Goal: Task Accomplishment & Management: Manage account settings

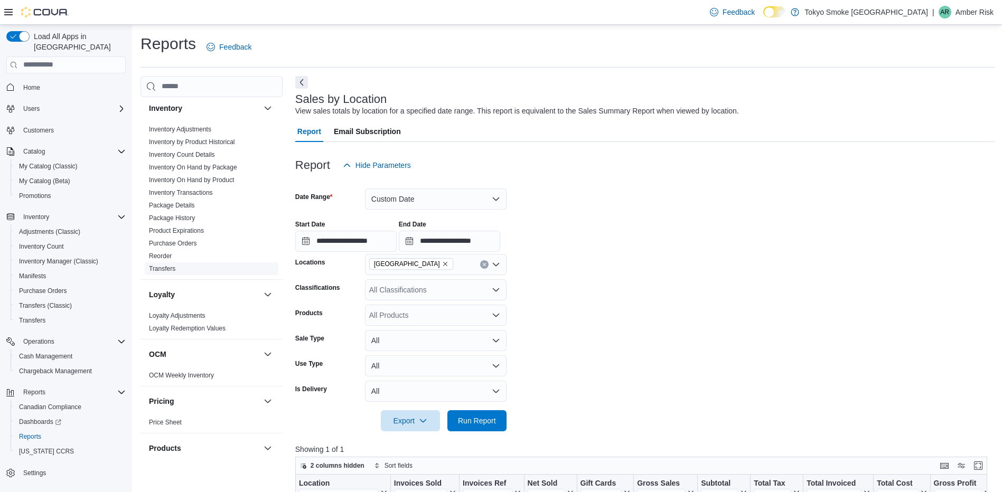
scroll to position [456, 0]
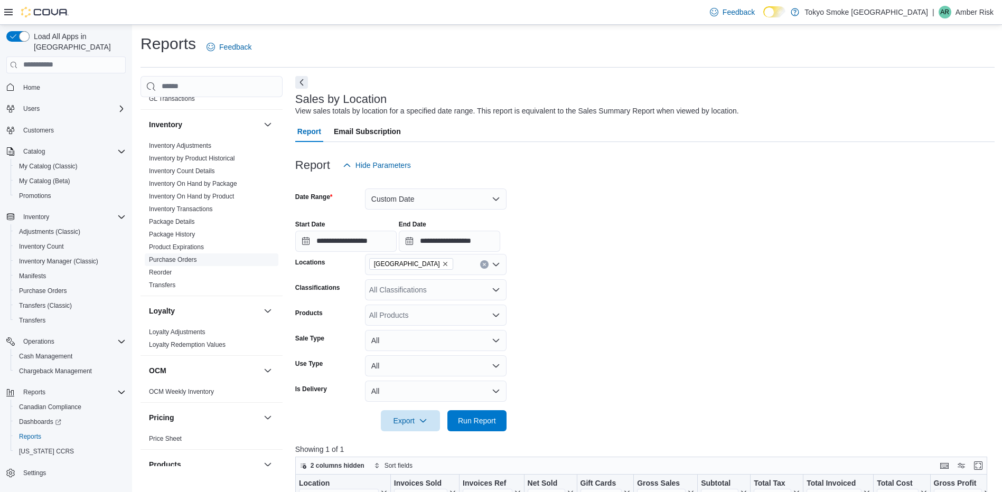
drag, startPoint x: 179, startPoint y: 248, endPoint x: 243, endPoint y: 250, distance: 64.0
click at [179, 256] on link "Purchase Orders" at bounding box center [173, 259] width 48 height 7
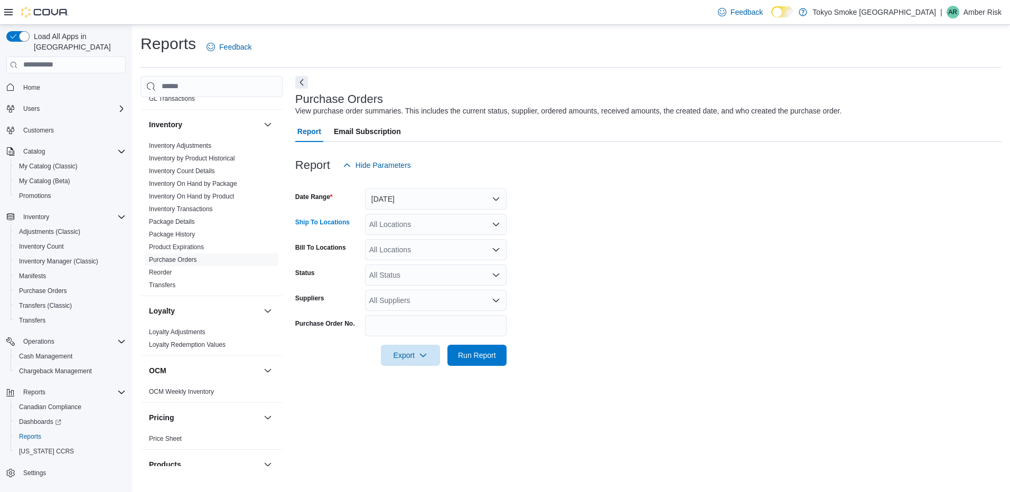
click at [406, 220] on div "All Locations" at bounding box center [436, 224] width 142 height 21
type input "**"
click at [409, 242] on span "[GEOGRAPHIC_DATA]" at bounding box center [431, 242] width 77 height 11
drag, startPoint x: 629, startPoint y: 254, endPoint x: 454, endPoint y: 227, distance: 176.5
click at [628, 256] on form "Date Range Yesterday Ship To Locations North Bay Lakeshore Bill To Locations Al…" at bounding box center [648, 271] width 707 height 190
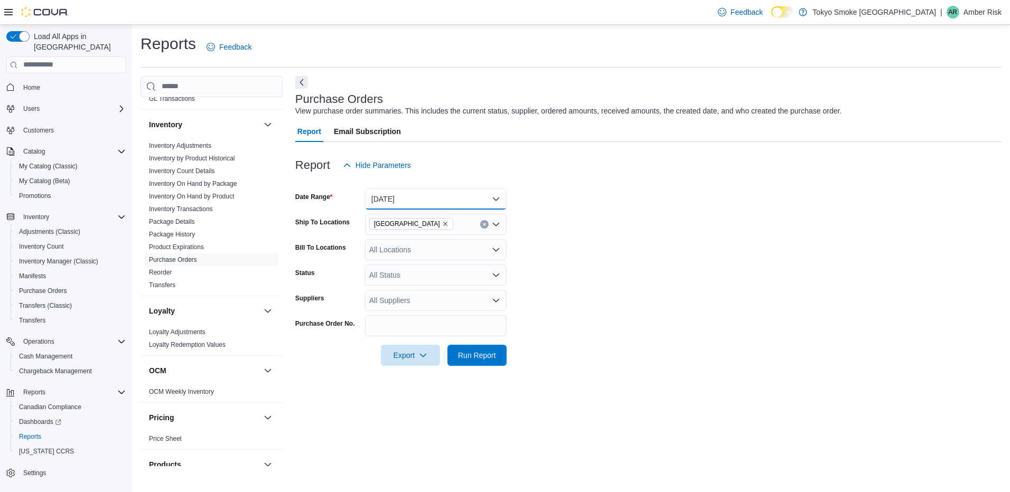
click at [398, 198] on button "Yesterday" at bounding box center [436, 199] width 142 height 21
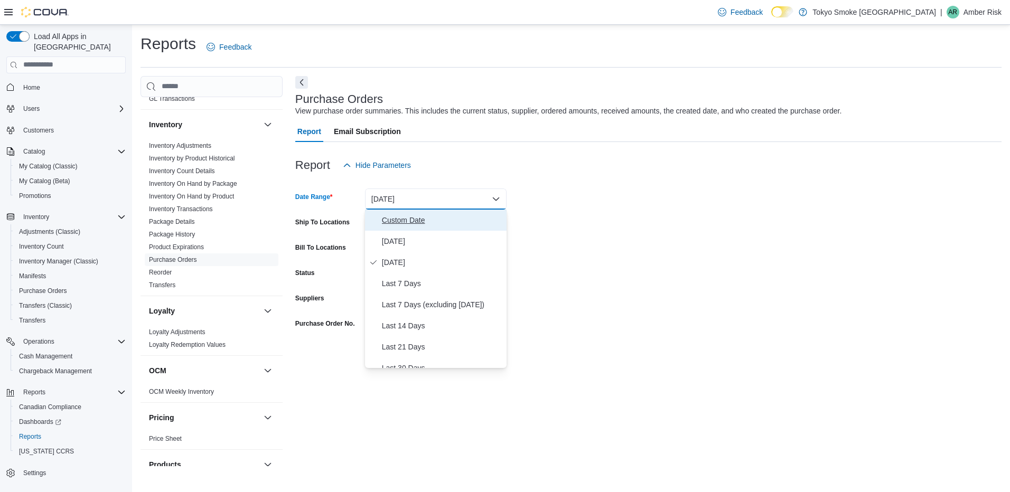
click at [393, 226] on span "Custom Date" at bounding box center [442, 220] width 120 height 13
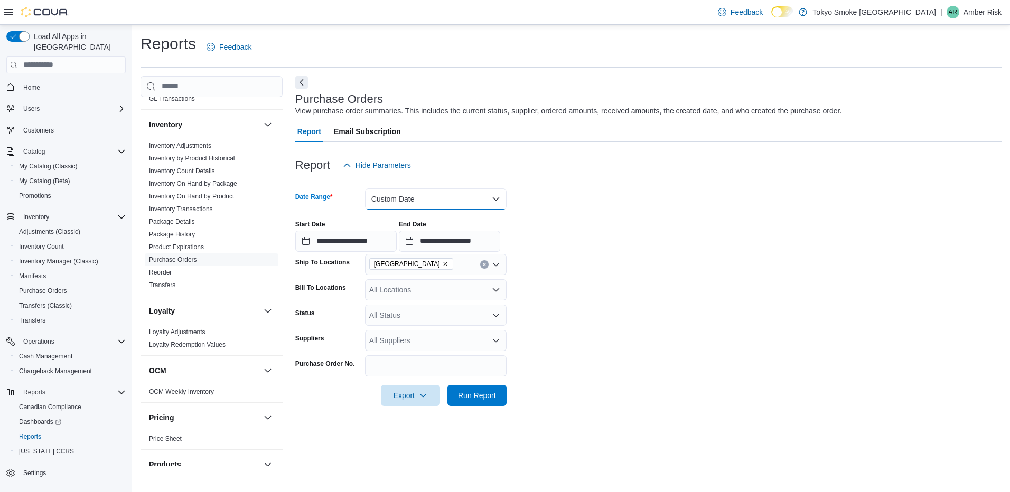
click at [451, 194] on button "Custom Date" at bounding box center [436, 199] width 142 height 21
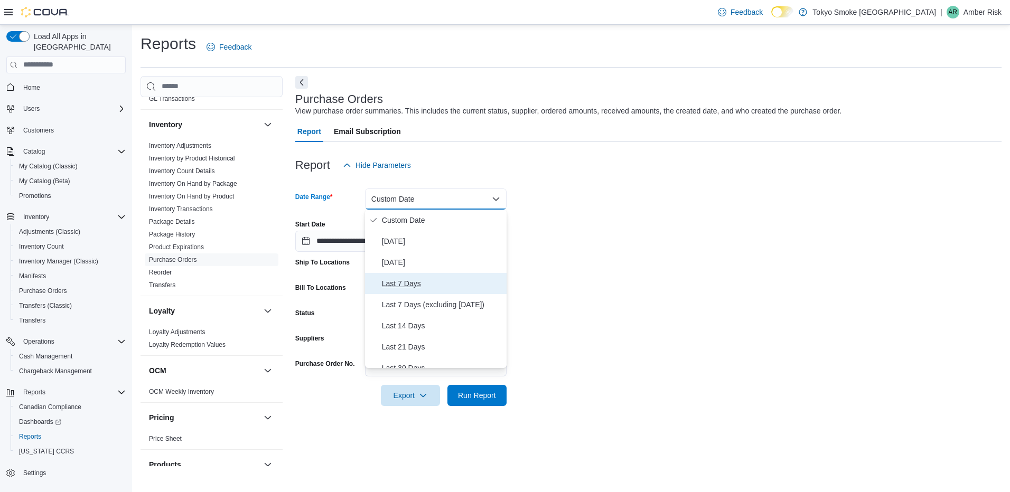
click at [403, 287] on span "Last 7 Days" at bounding box center [442, 283] width 120 height 13
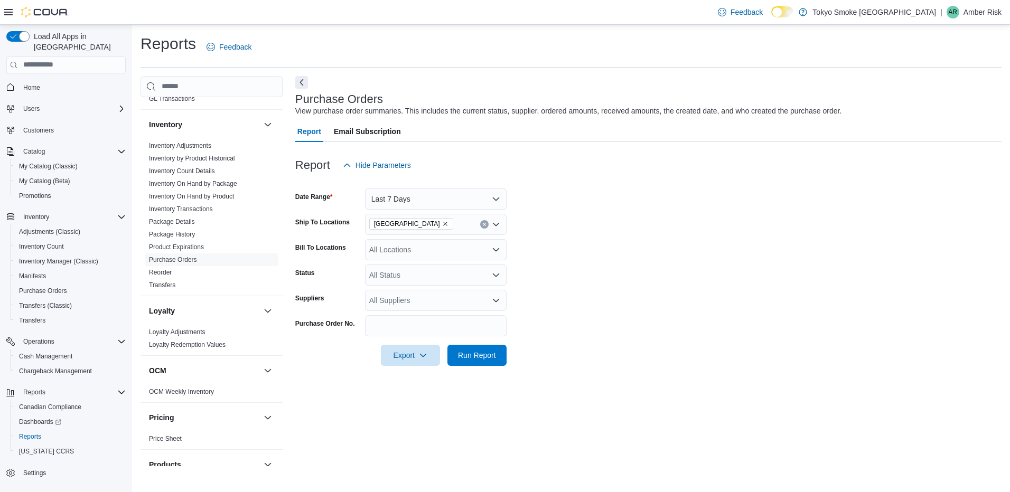
click at [696, 306] on form "Date Range Last 7 Days Ship To Locations North Bay Lakeshore Bill To Locations …" at bounding box center [648, 271] width 707 height 190
click at [477, 352] on span "Run Report" at bounding box center [477, 355] width 38 height 11
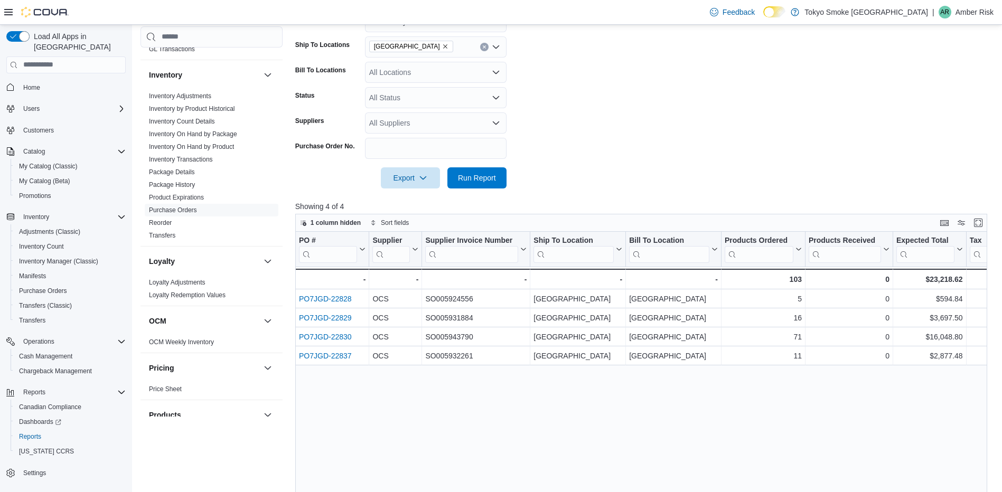
scroll to position [211, 0]
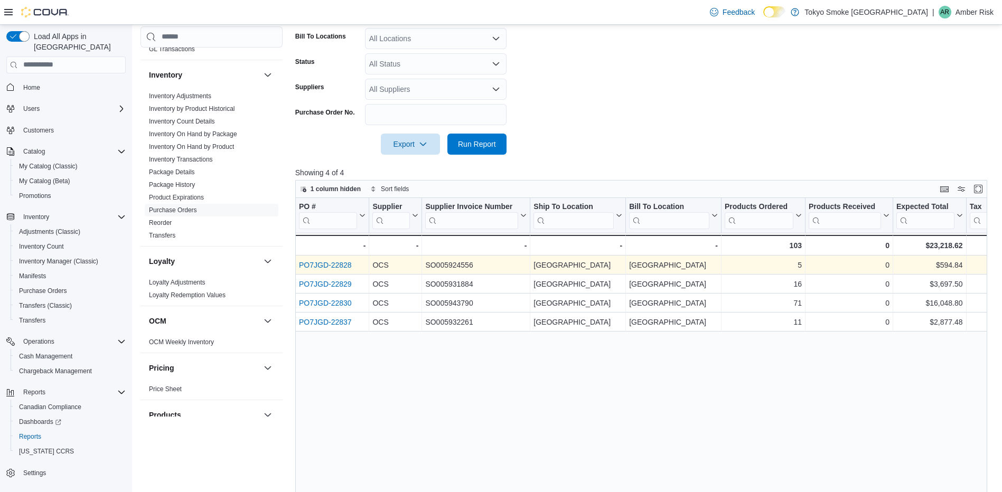
click at [330, 263] on link "PO7JGD-22828" at bounding box center [325, 265] width 53 height 8
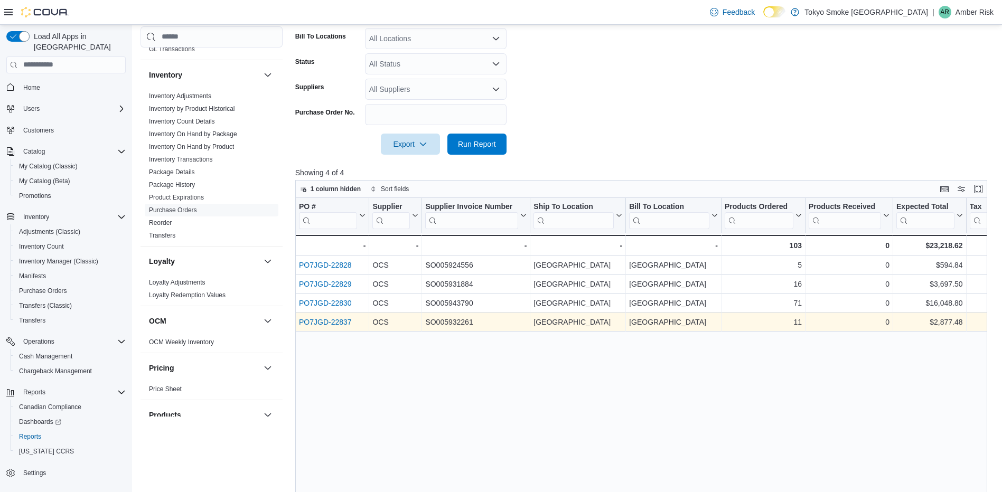
click at [345, 319] on link "PO7JGD-22837" at bounding box center [325, 322] width 53 height 8
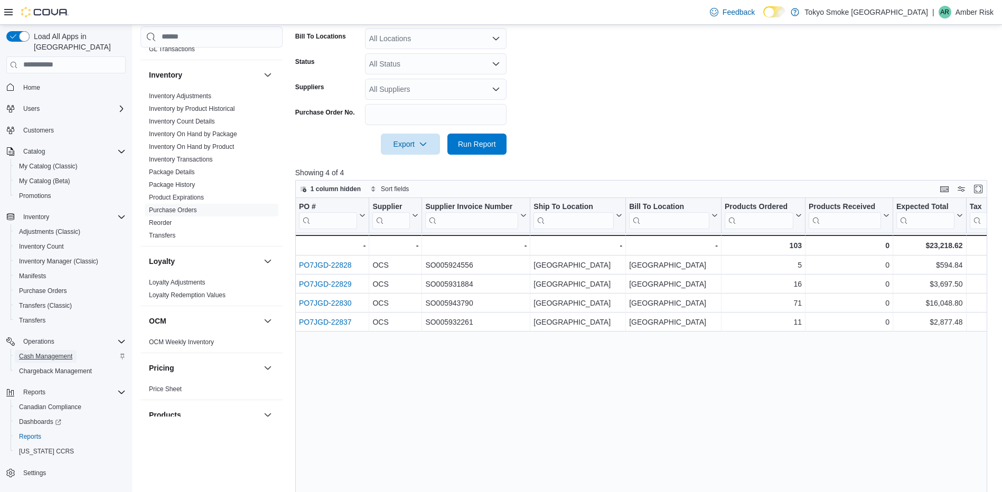
click at [46, 352] on span "Cash Management" at bounding box center [45, 356] width 53 height 8
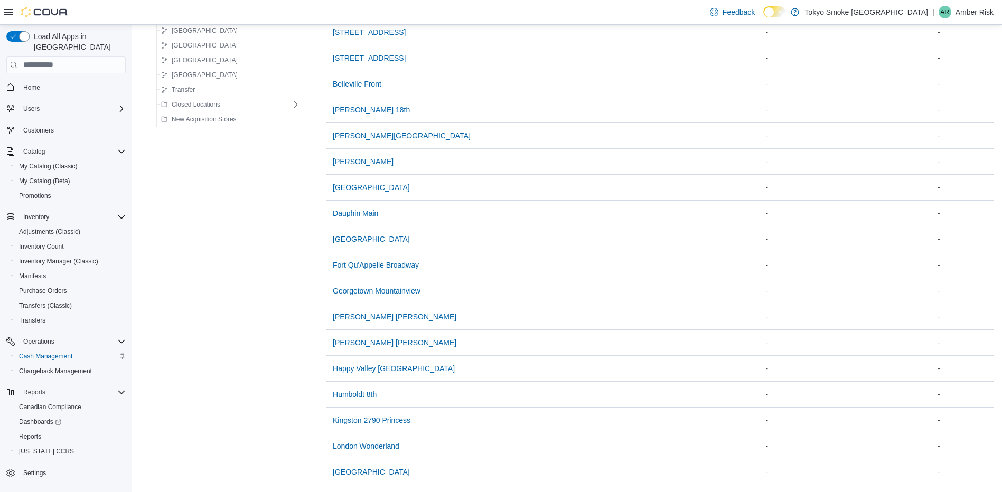
scroll to position [370, 0]
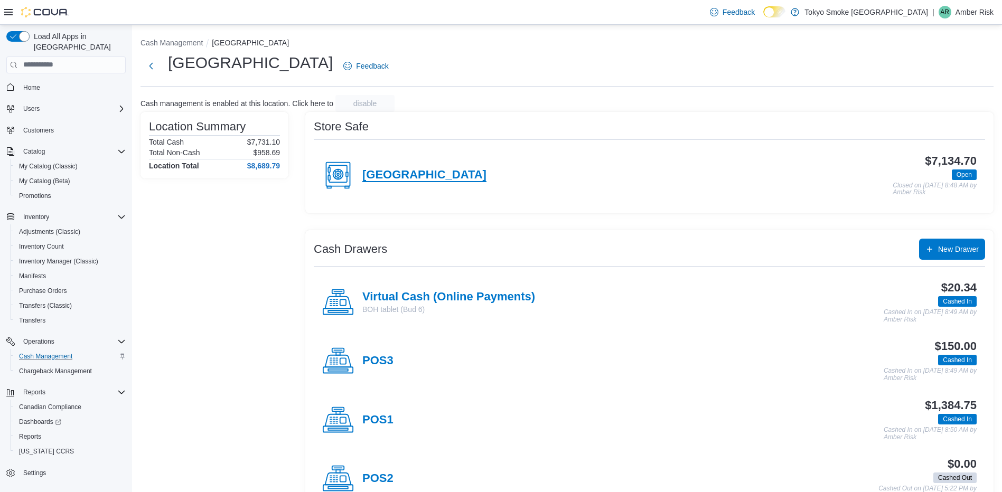
click at [438, 174] on h4 "[GEOGRAPHIC_DATA]" at bounding box center [425, 176] width 124 height 14
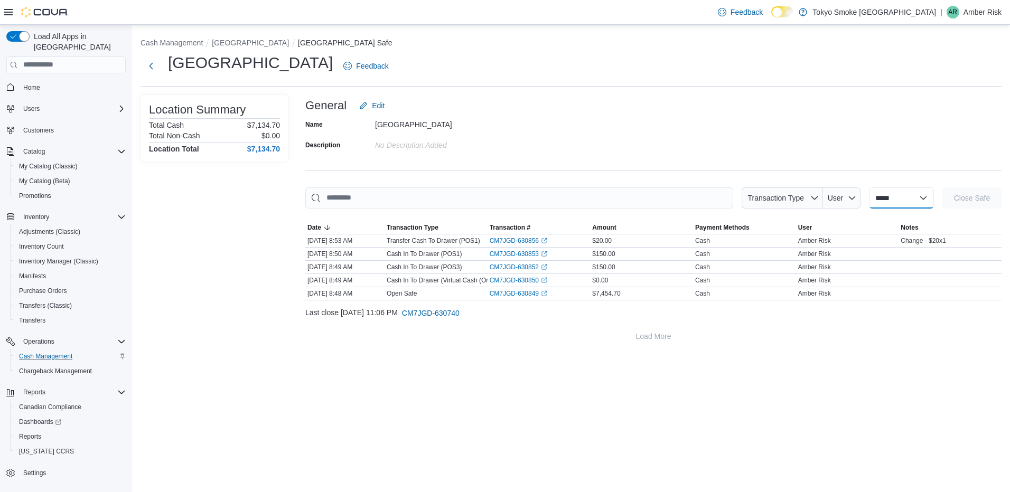
click at [869, 198] on select "**********" at bounding box center [901, 198] width 65 height 21
select select "**********"
click at [869, 188] on select "**********" at bounding box center [901, 198] width 65 height 21
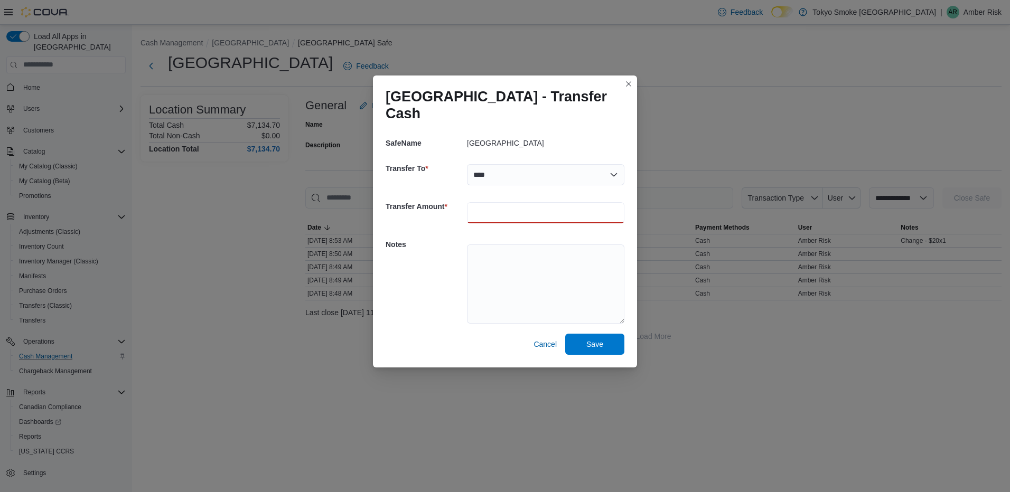
click at [487, 209] on input "number" at bounding box center [545, 212] width 157 height 21
type input "*"
click at [508, 288] on textarea at bounding box center [545, 284] width 157 height 79
type textarea "**********"
click at [590, 348] on span "Save" at bounding box center [595, 344] width 17 height 11
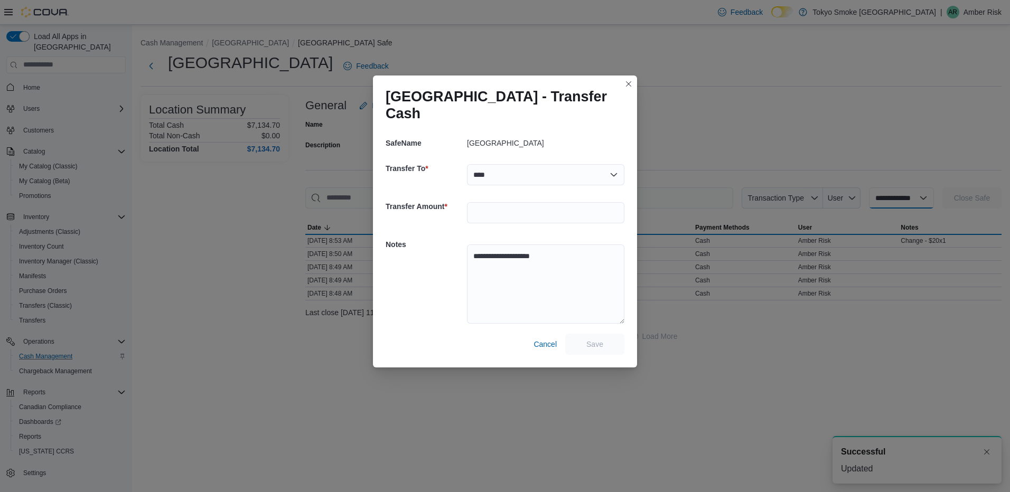
select select
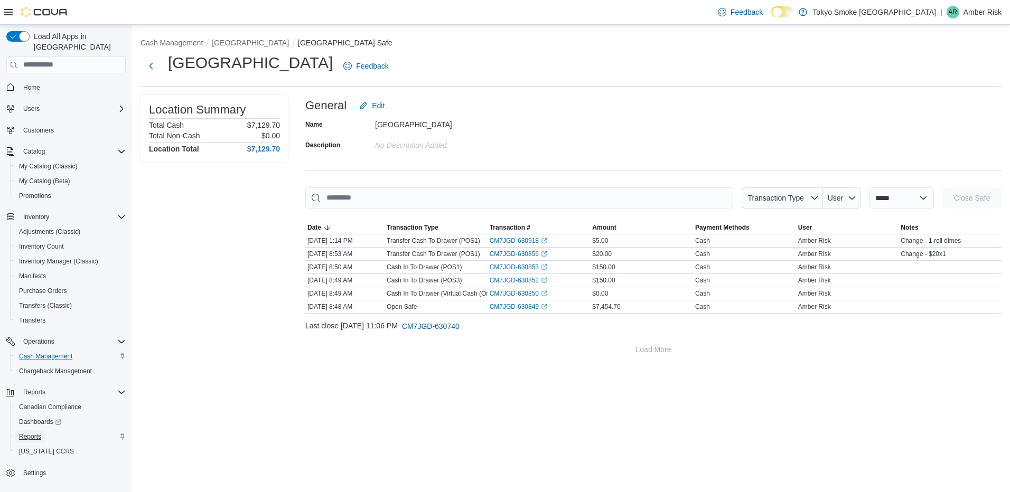
click at [17, 431] on link "Reports" at bounding box center [30, 437] width 31 height 13
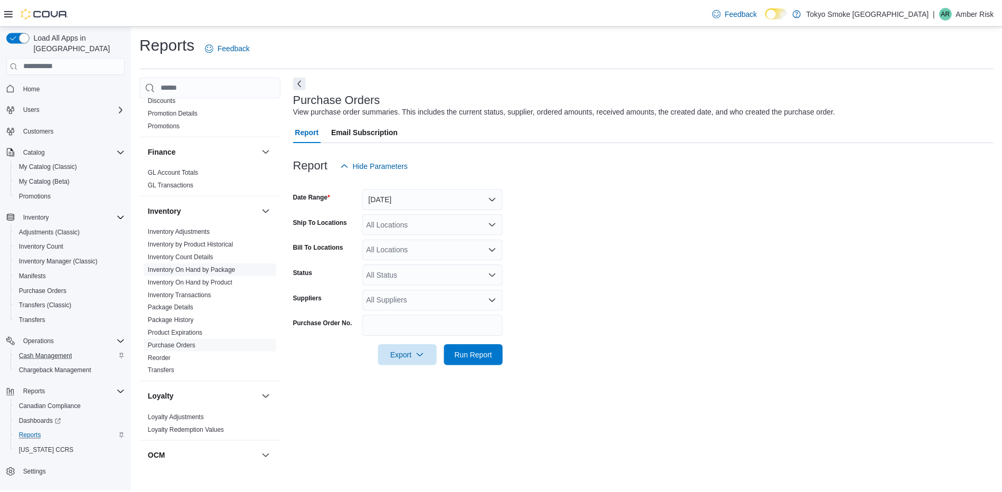
scroll to position [370, 0]
click at [180, 342] on link "Purchase Orders" at bounding box center [173, 345] width 48 height 7
click at [386, 200] on button "Yesterday" at bounding box center [436, 199] width 142 height 21
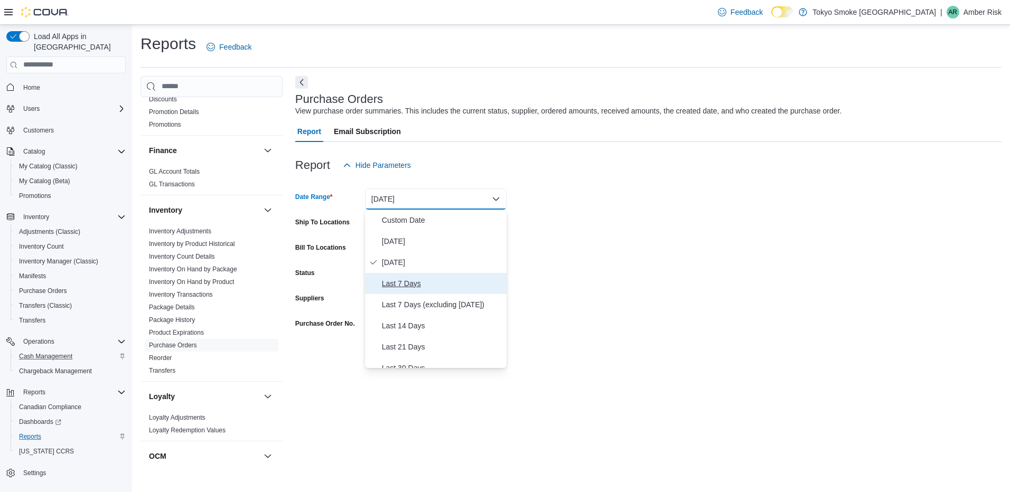
click at [403, 290] on span "Last 7 Days" at bounding box center [442, 283] width 120 height 13
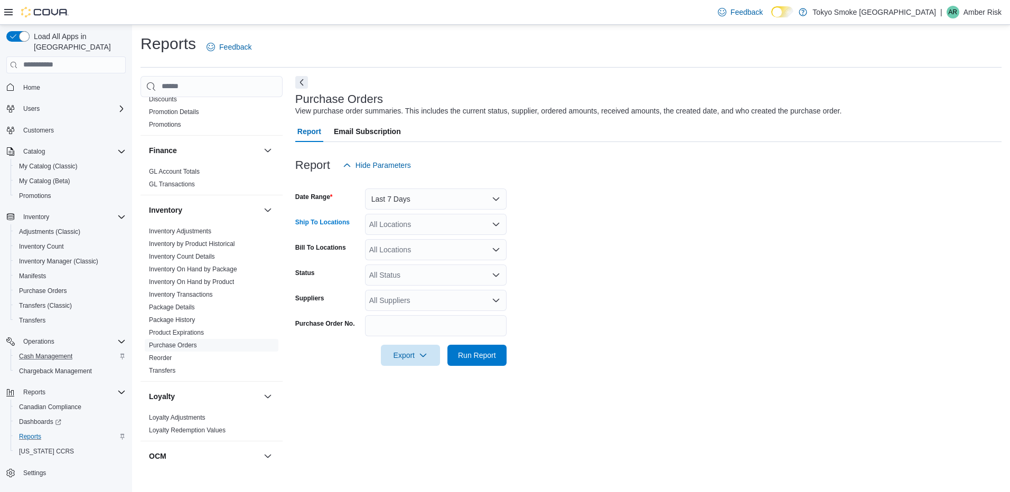
click at [393, 224] on div "All Locations" at bounding box center [436, 224] width 142 height 21
type input "**"
click at [404, 244] on span "[GEOGRAPHIC_DATA]" at bounding box center [431, 242] width 77 height 11
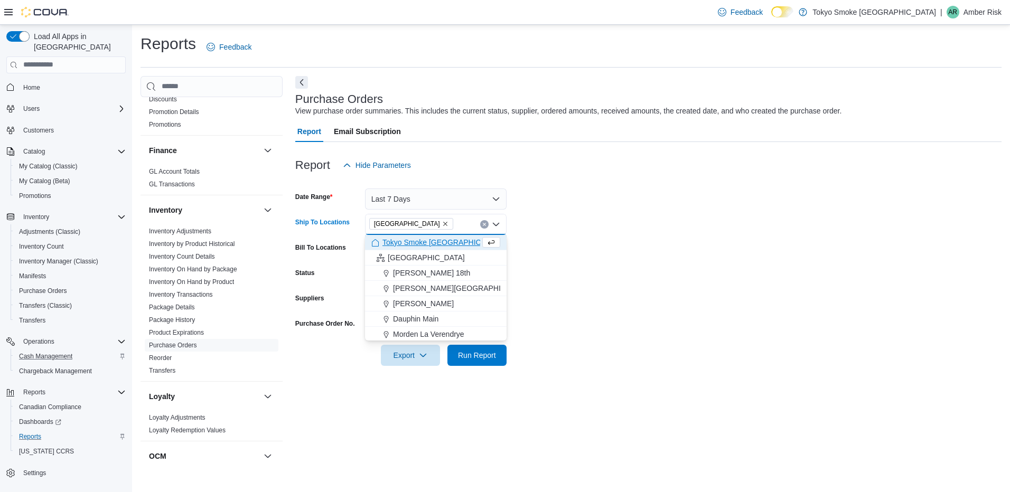
click at [688, 259] on form "Date Range Last 7 Days Ship To Locations North Bay Lakeshore Combo box. Selecte…" at bounding box center [648, 271] width 707 height 190
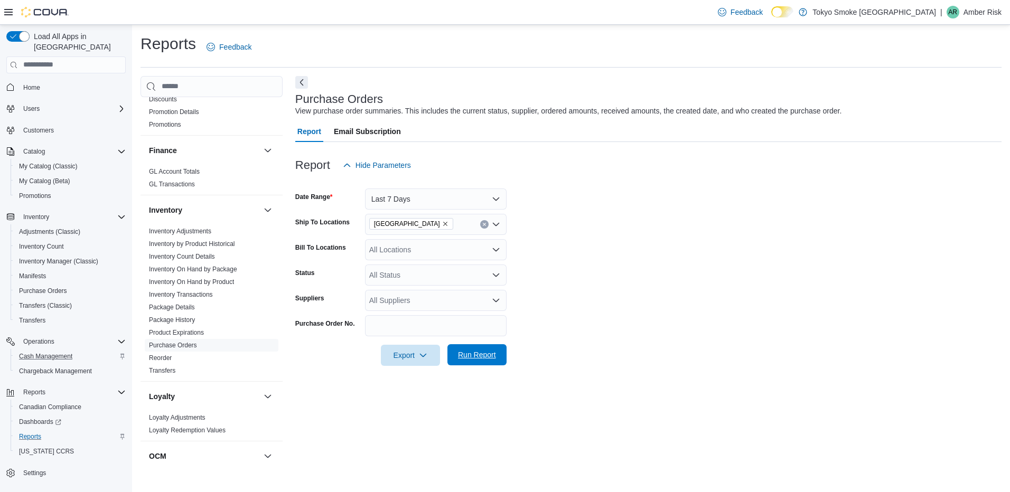
click at [482, 357] on span "Run Report" at bounding box center [477, 355] width 38 height 11
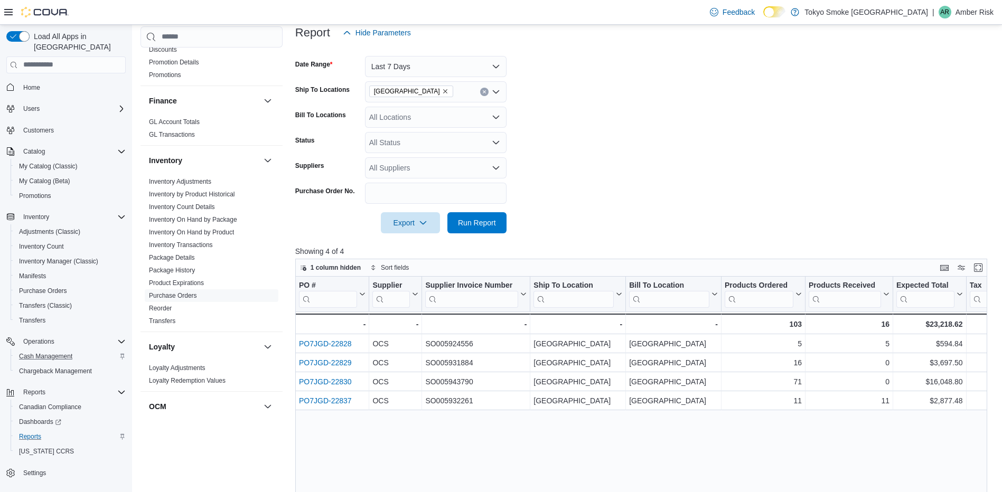
scroll to position [159, 0]
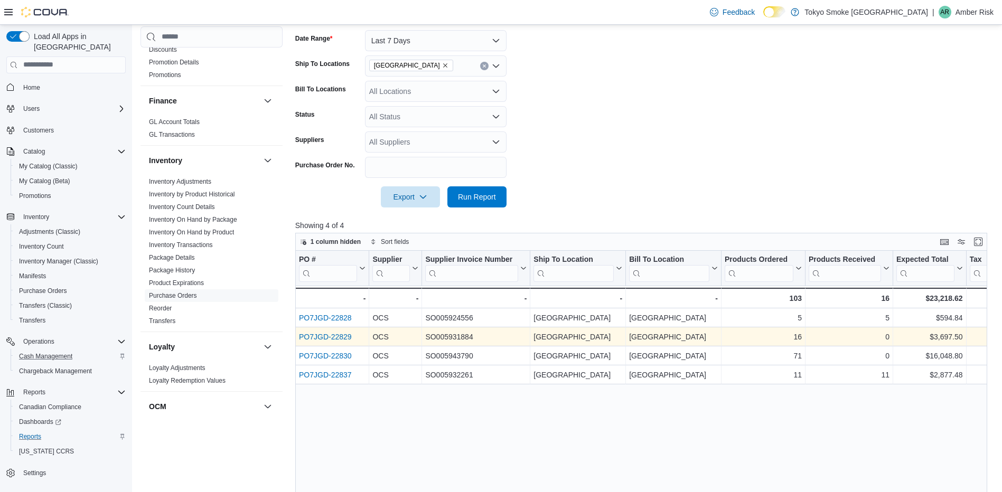
click at [342, 336] on link "PO7JGD-22829" at bounding box center [325, 337] width 53 height 8
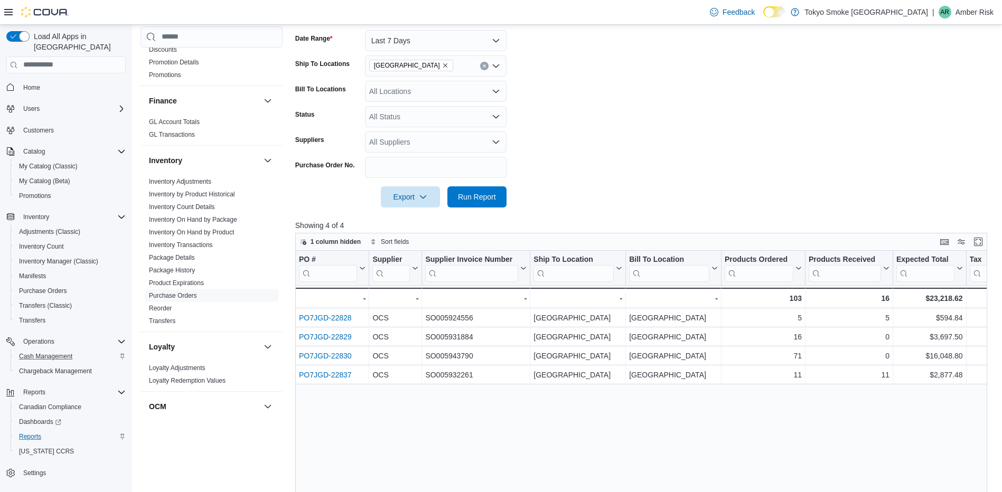
drag, startPoint x: 560, startPoint y: 432, endPoint x: 590, endPoint y: 419, distance: 32.2
click at [561, 432] on div "PO # Click to view column header actions Supplier Click to view column header a…" at bounding box center [645, 439] width 700 height 376
drag, startPoint x: 481, startPoint y: 199, endPoint x: 573, endPoint y: 187, distance: 92.8
click at [481, 199] on span "Run Report" at bounding box center [477, 197] width 38 height 11
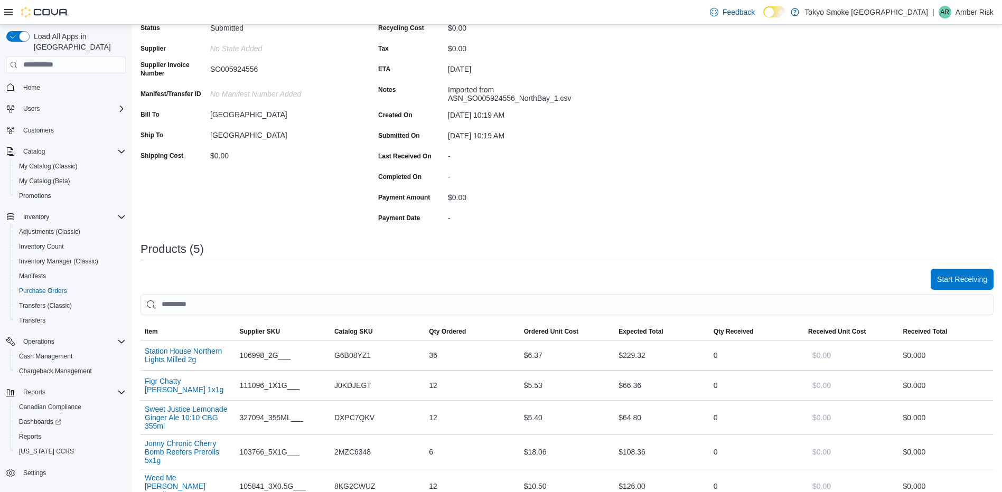
scroll to position [211, 0]
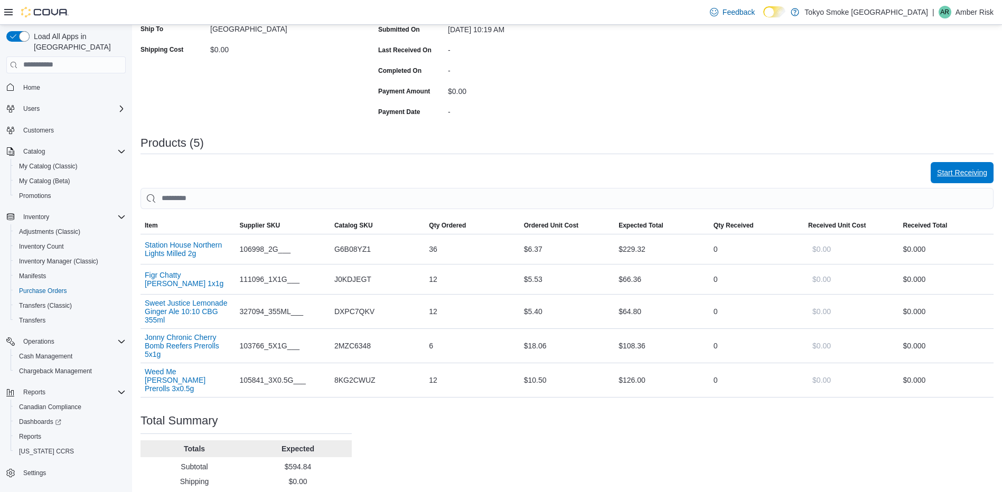
click at [964, 171] on span "Start Receiving" at bounding box center [962, 173] width 50 height 11
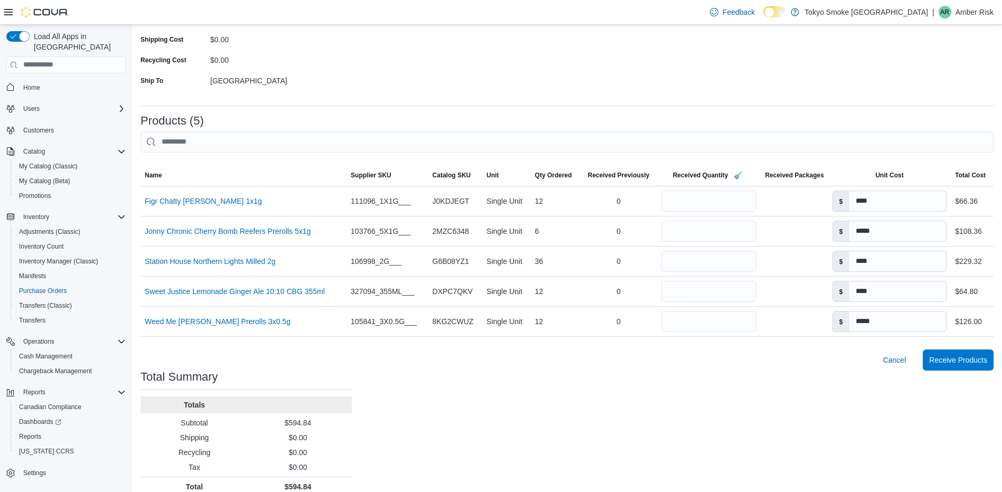
scroll to position [168, 0]
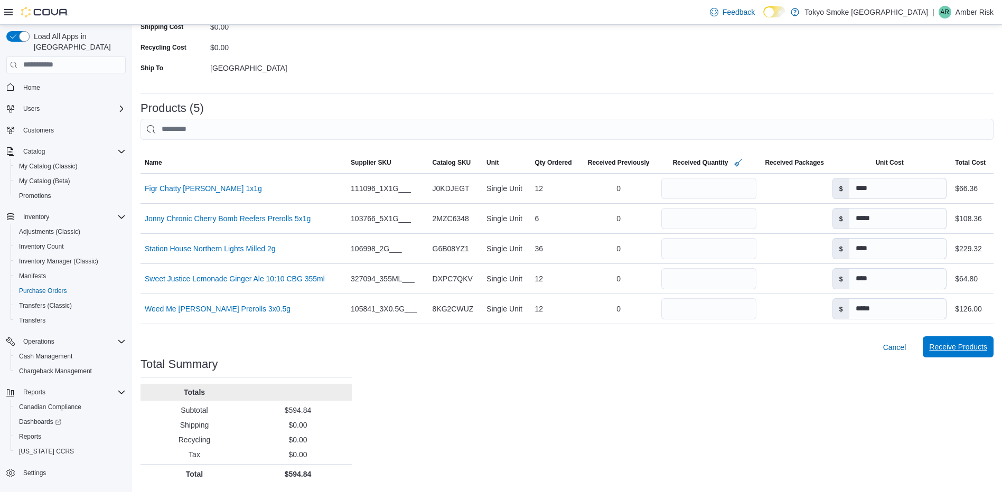
click at [946, 343] on span "Receive Products" at bounding box center [959, 347] width 58 height 11
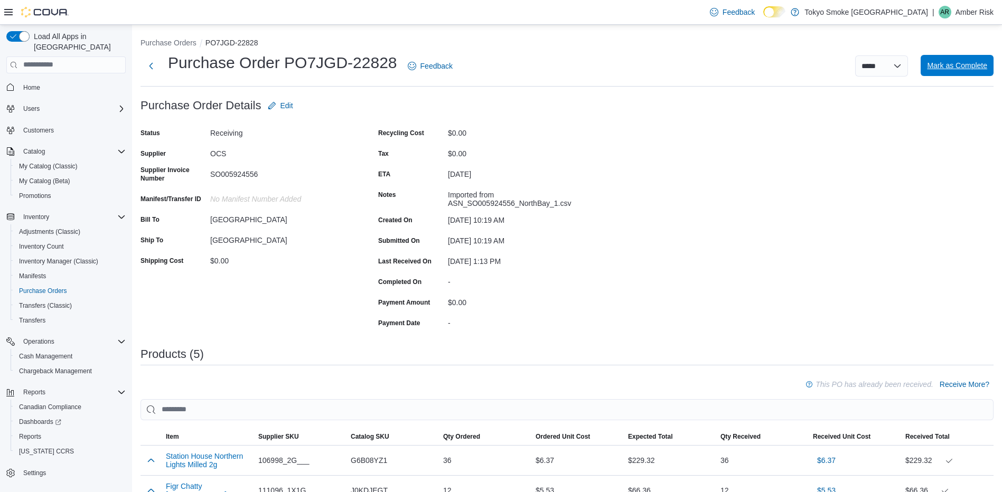
click at [963, 68] on span "Mark as Complete" at bounding box center [957, 65] width 60 height 11
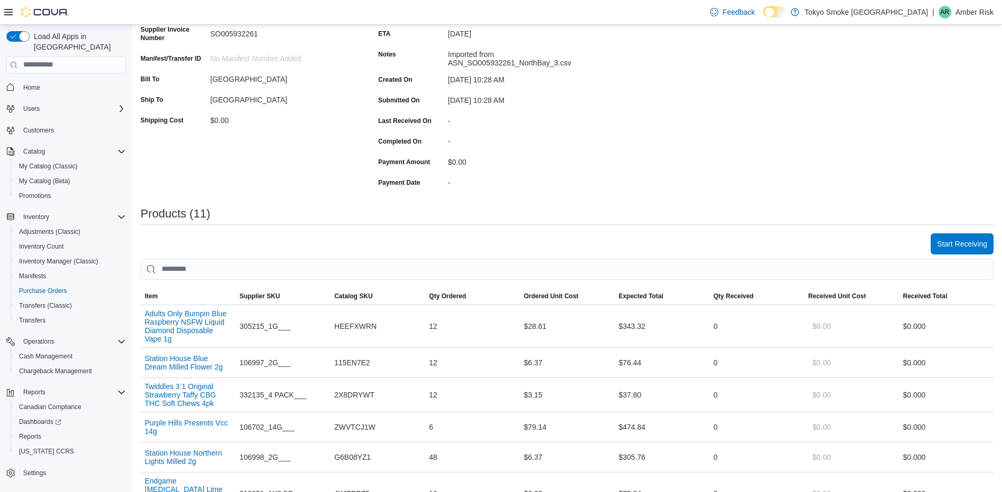
scroll to position [140, 0]
click at [959, 238] on span "Start Receiving" at bounding box center [962, 244] width 50 height 21
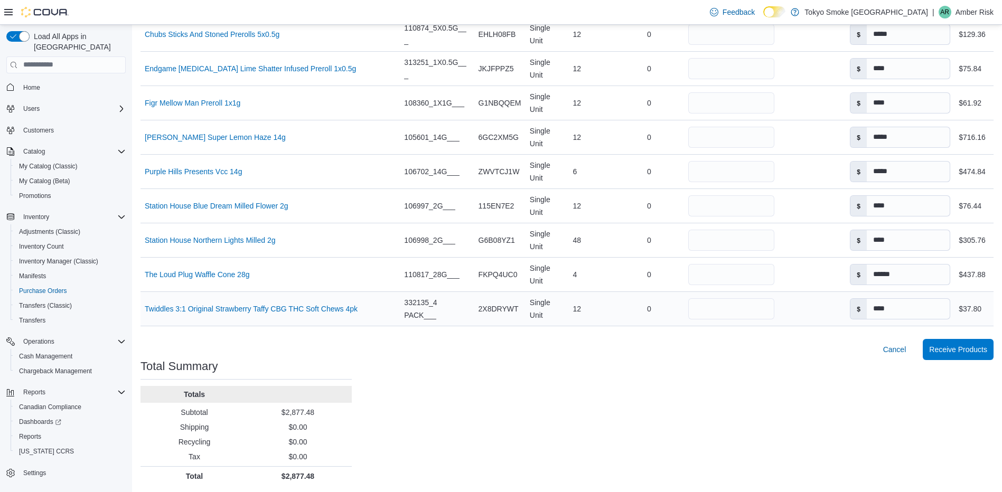
scroll to position [395, 0]
click at [960, 345] on span "Receive Products" at bounding box center [959, 347] width 58 height 11
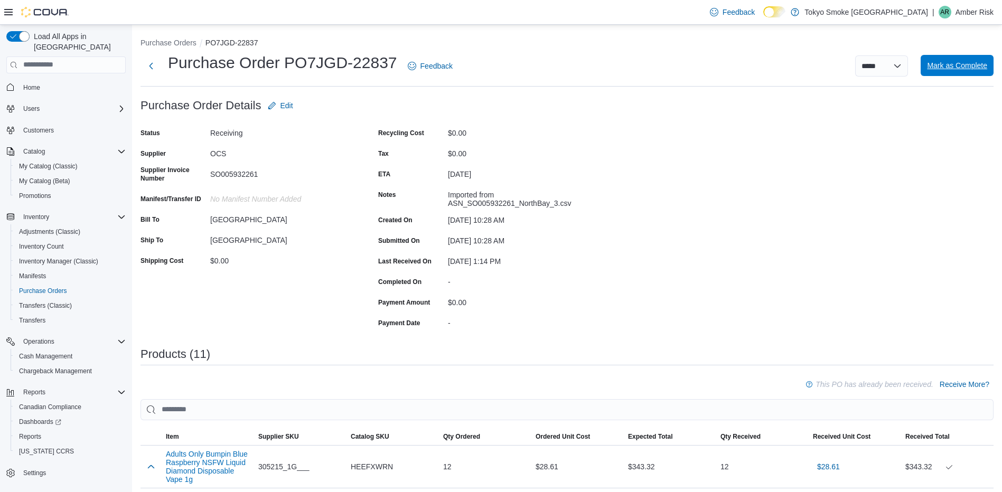
click at [945, 68] on span "Mark as Complete" at bounding box center [957, 65] width 60 height 11
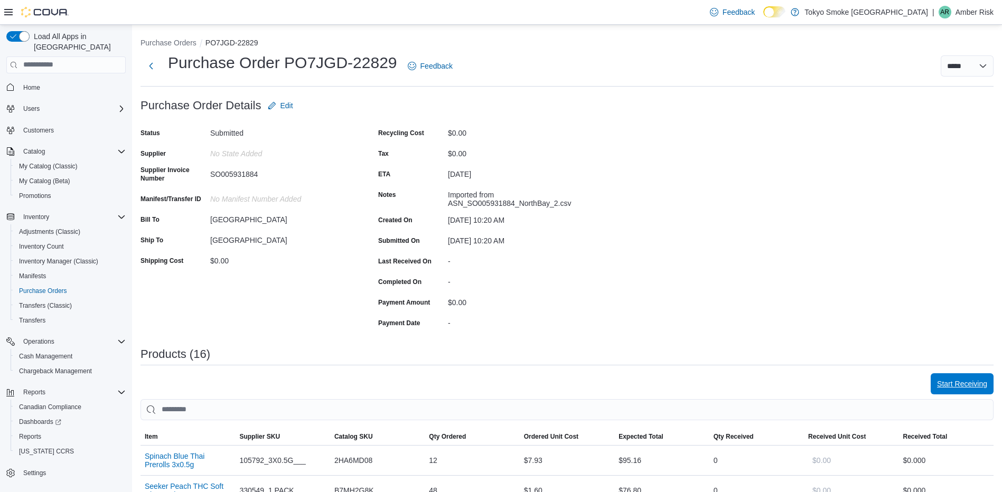
click at [960, 384] on span "Start Receiving" at bounding box center [962, 384] width 50 height 11
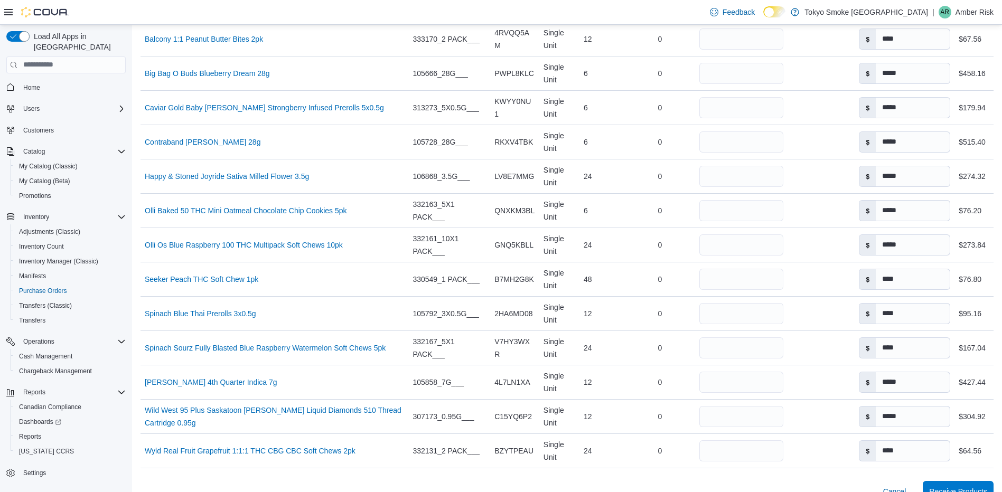
scroll to position [476, 0]
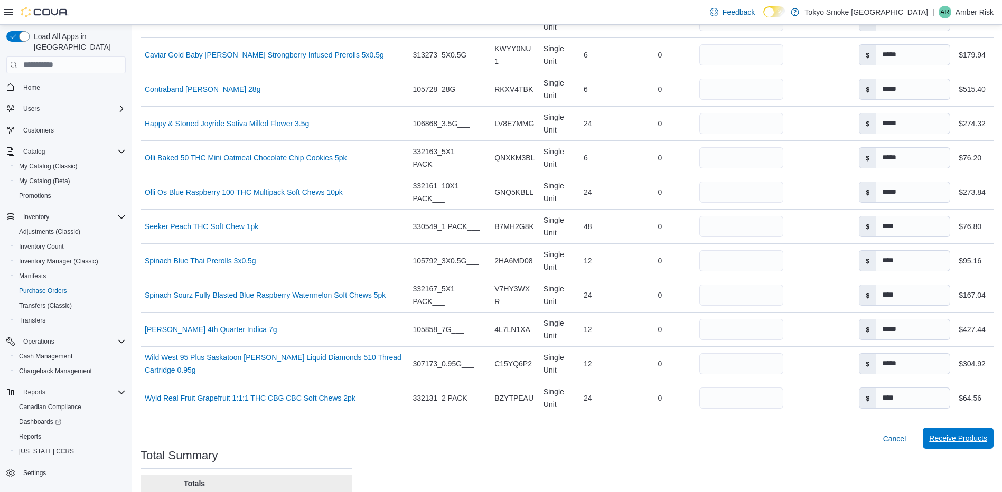
click at [973, 437] on span "Receive Products" at bounding box center [959, 438] width 58 height 11
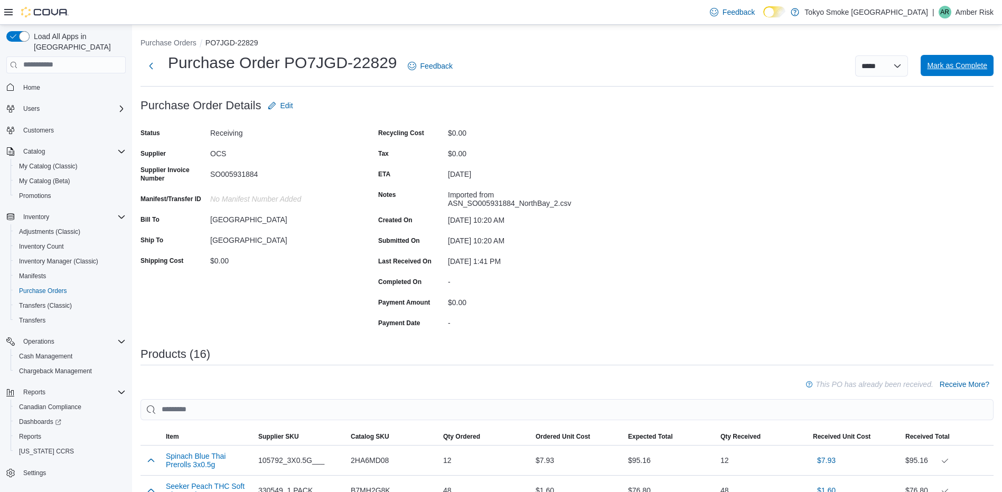
click at [968, 67] on span "Mark as Complete" at bounding box center [957, 65] width 60 height 11
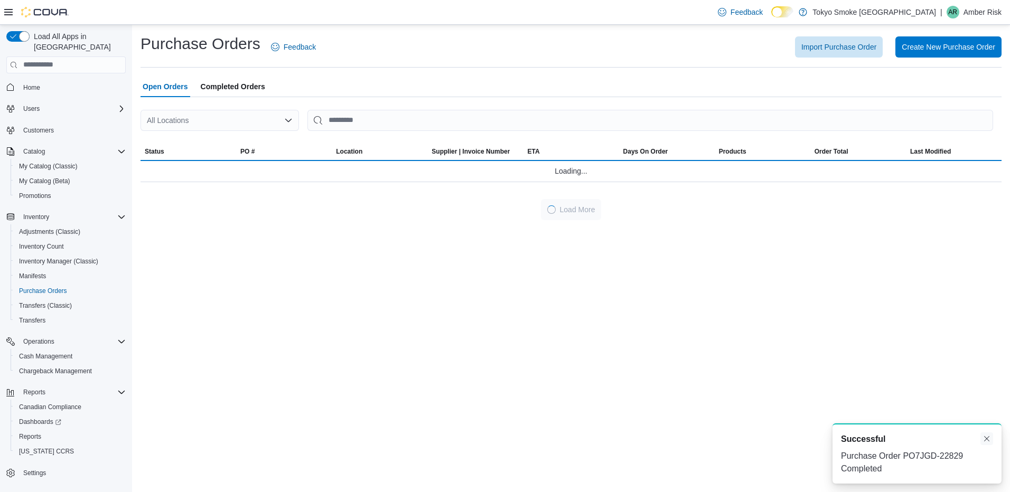
click at [986, 438] on div "A new notification appears Successful Purchase Order PO7JGD-22829 Completed" at bounding box center [917, 454] width 169 height 60
